Goal: Find contact information: Find contact information

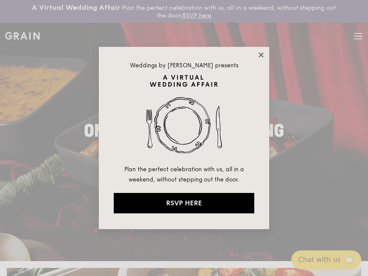
click at [261, 53] on icon at bounding box center [261, 55] width 8 height 8
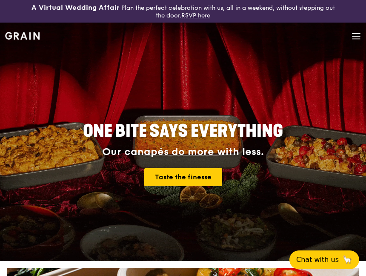
click at [356, 34] on icon at bounding box center [356, 36] width 9 height 9
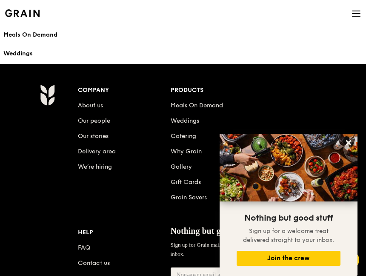
scroll to position [1192, 0]
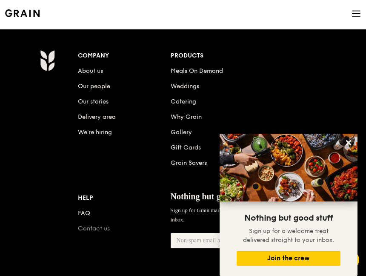
click at [103, 225] on link "Contact us" at bounding box center [94, 228] width 32 height 7
click at [98, 227] on link "Contact us" at bounding box center [94, 228] width 32 height 7
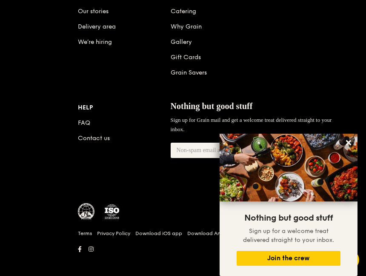
scroll to position [1288, 0]
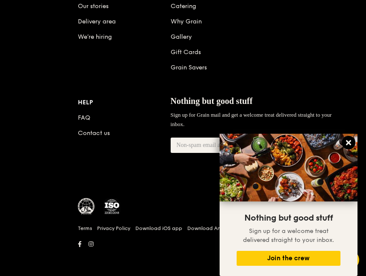
click at [349, 143] on icon at bounding box center [348, 142] width 5 height 5
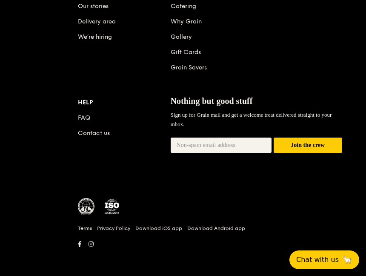
scroll to position [1245, 0]
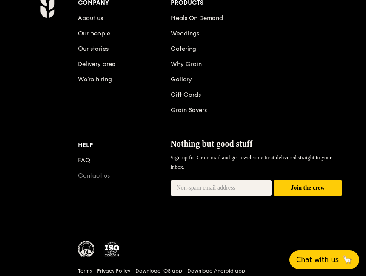
click at [88, 173] on link "Contact us" at bounding box center [94, 175] width 32 height 7
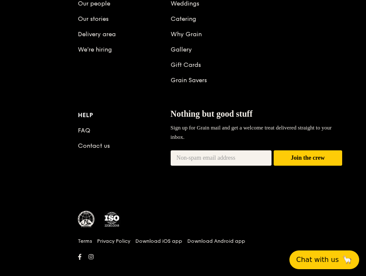
scroll to position [1288, 0]
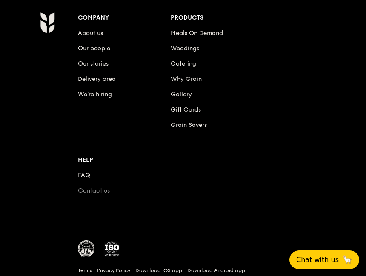
scroll to position [438, 0]
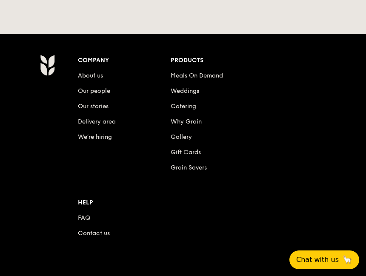
click at [94, 60] on div "Company" at bounding box center [124, 61] width 92 height 12
click at [96, 72] on link "About us" at bounding box center [90, 75] width 25 height 7
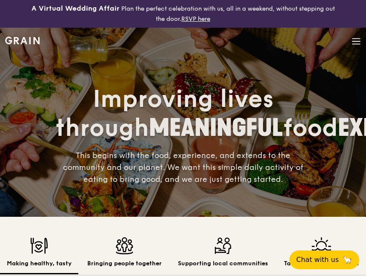
click at [354, 40] on icon at bounding box center [356, 41] width 9 height 9
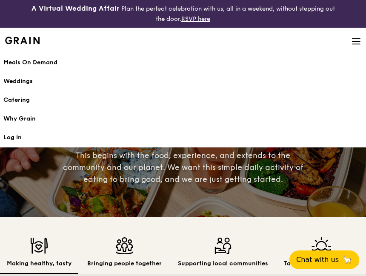
click at [9, 248] on img at bounding box center [39, 245] width 65 height 17
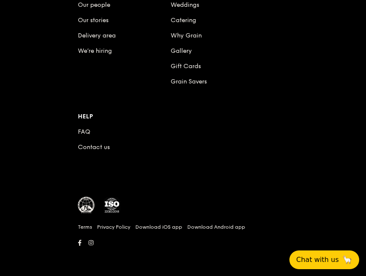
scroll to position [1042, 0]
